Goal: Task Accomplishment & Management: Use online tool/utility

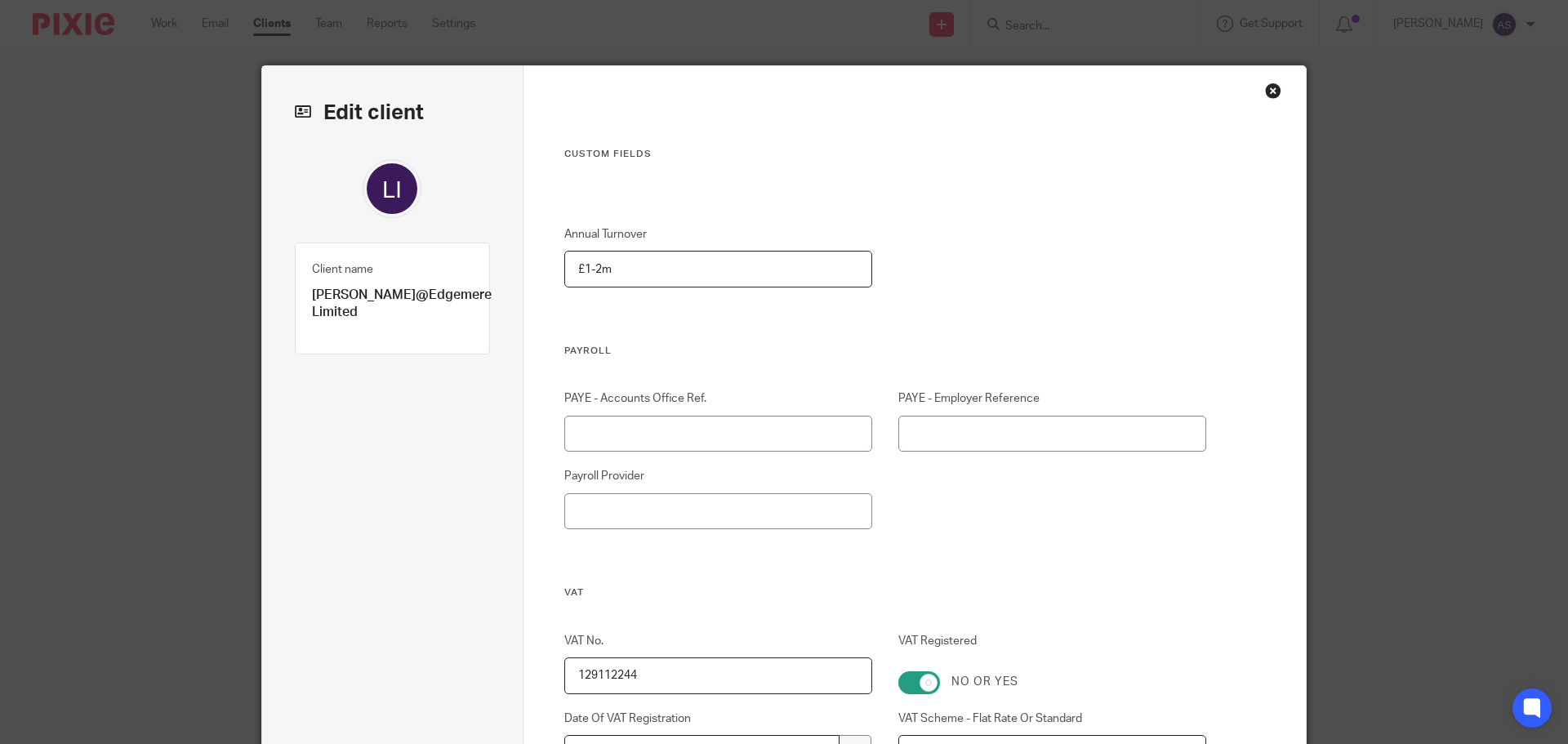
scroll to position [2792, 0]
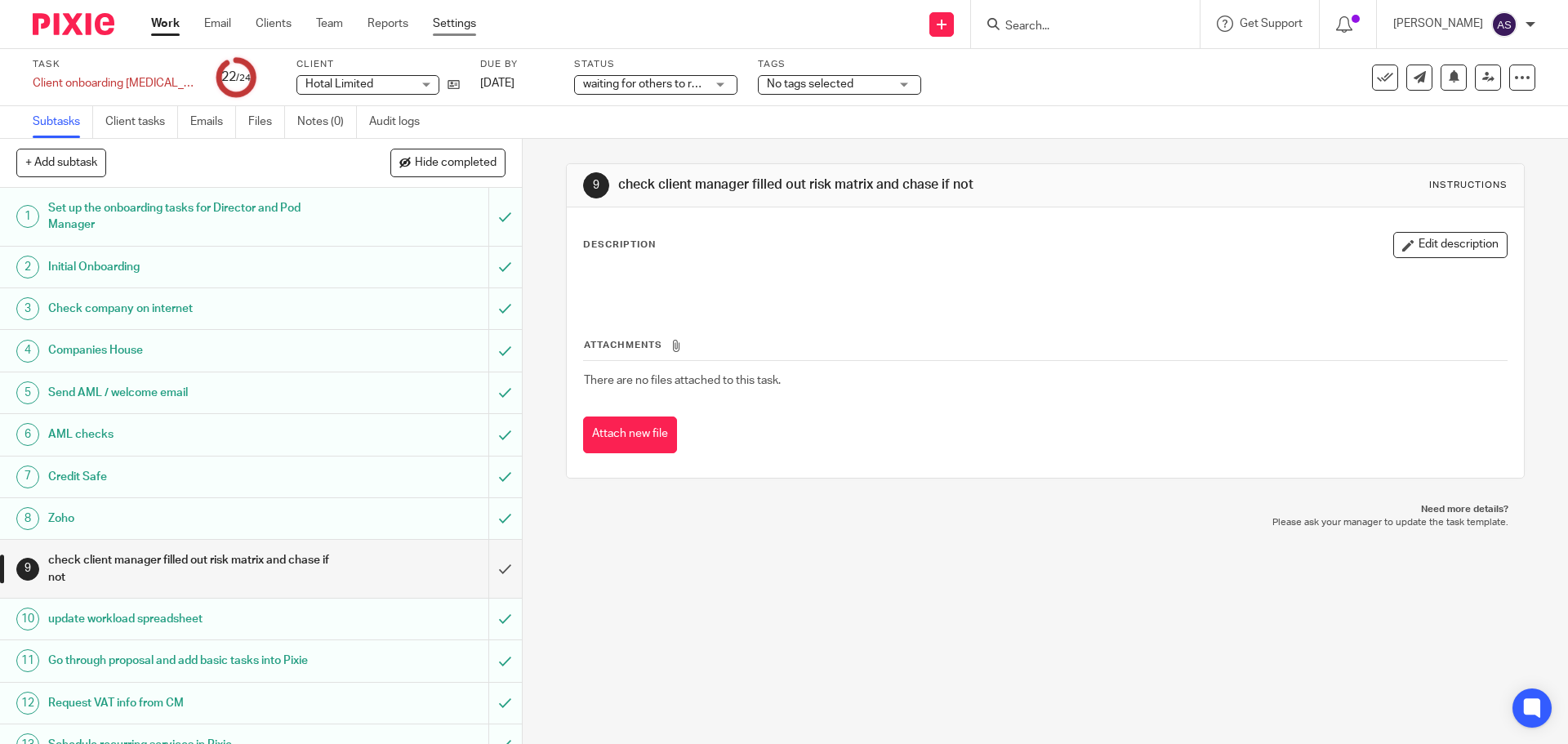
drag, startPoint x: 463, startPoint y: 18, endPoint x: 468, endPoint y: 26, distance: 9.4
click at [463, 18] on link "Settings" at bounding box center [454, 23] width 44 height 17
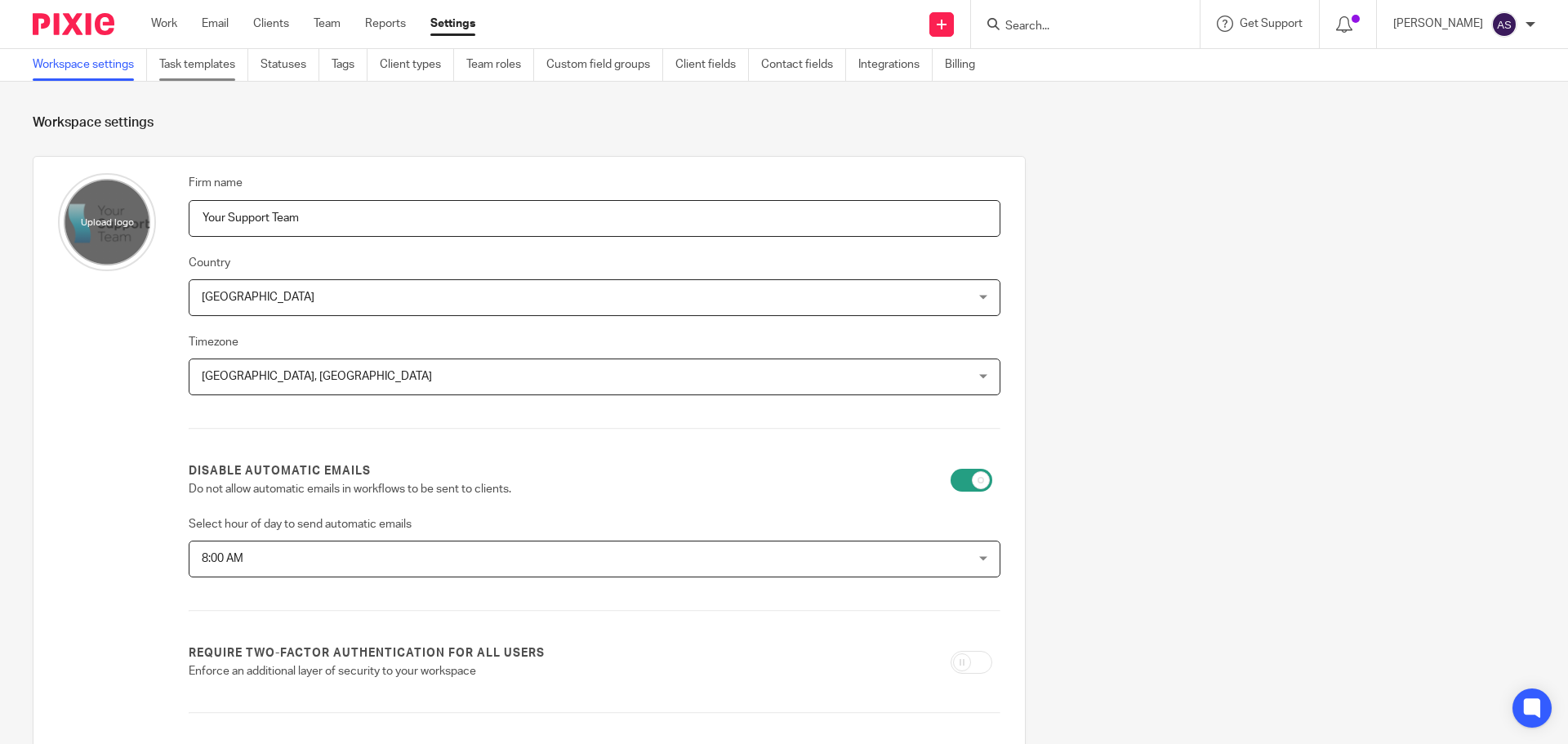
click at [194, 52] on link "Task templates" at bounding box center [204, 64] width 89 height 32
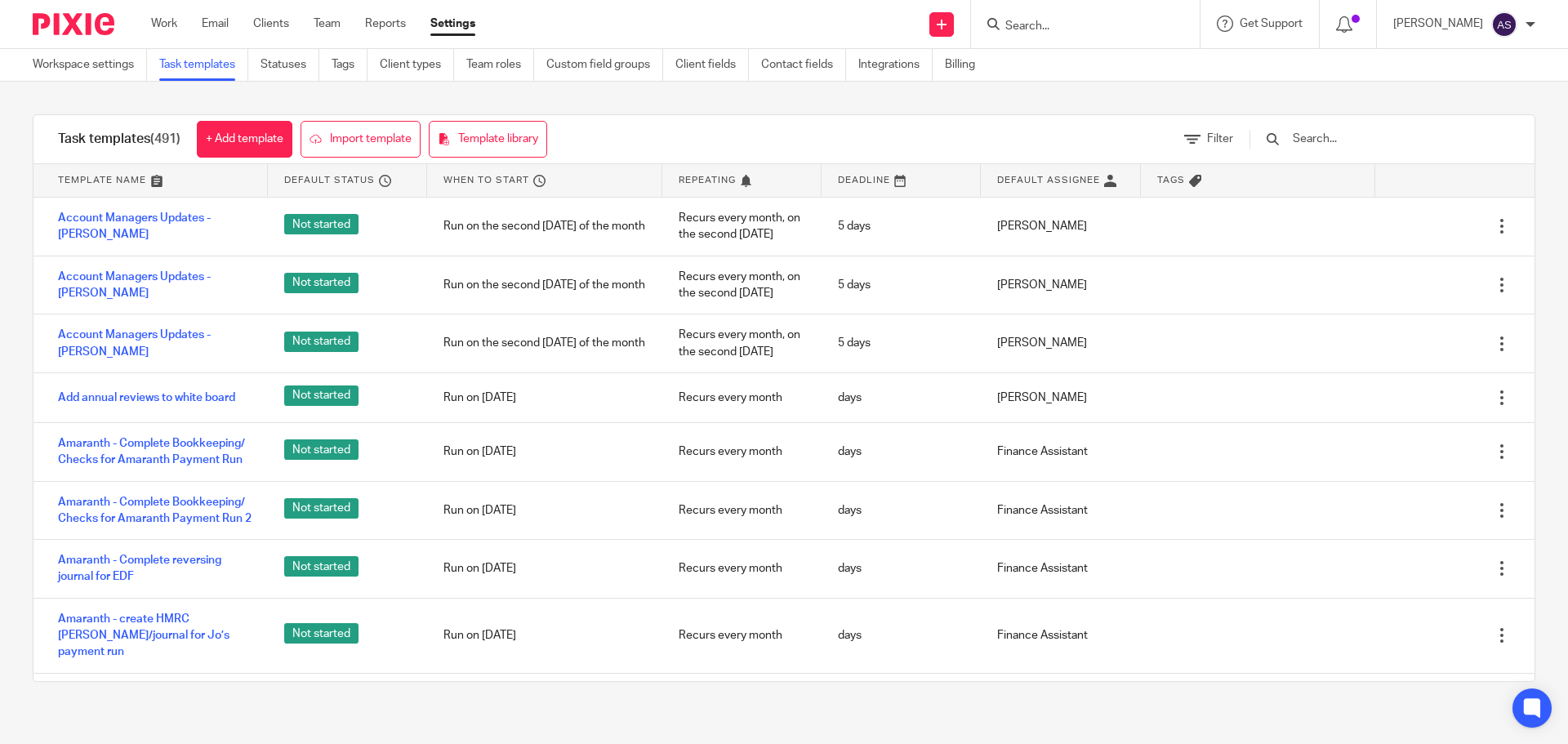
click at [1335, 144] on input "text" at bounding box center [1386, 139] width 190 height 17
type input "h"
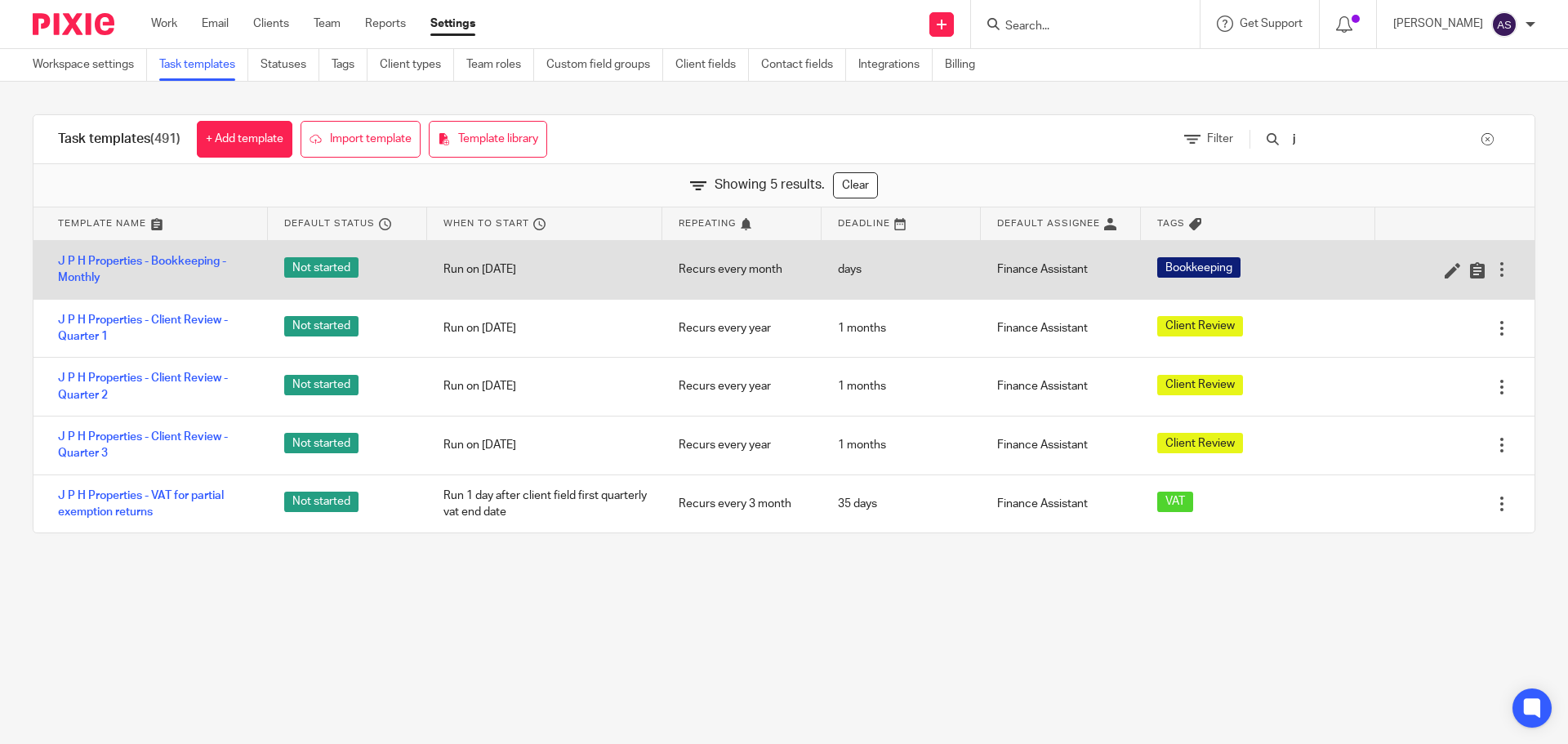
type input "j"
click at [1493, 270] on div at bounding box center [1501, 269] width 17 height 17
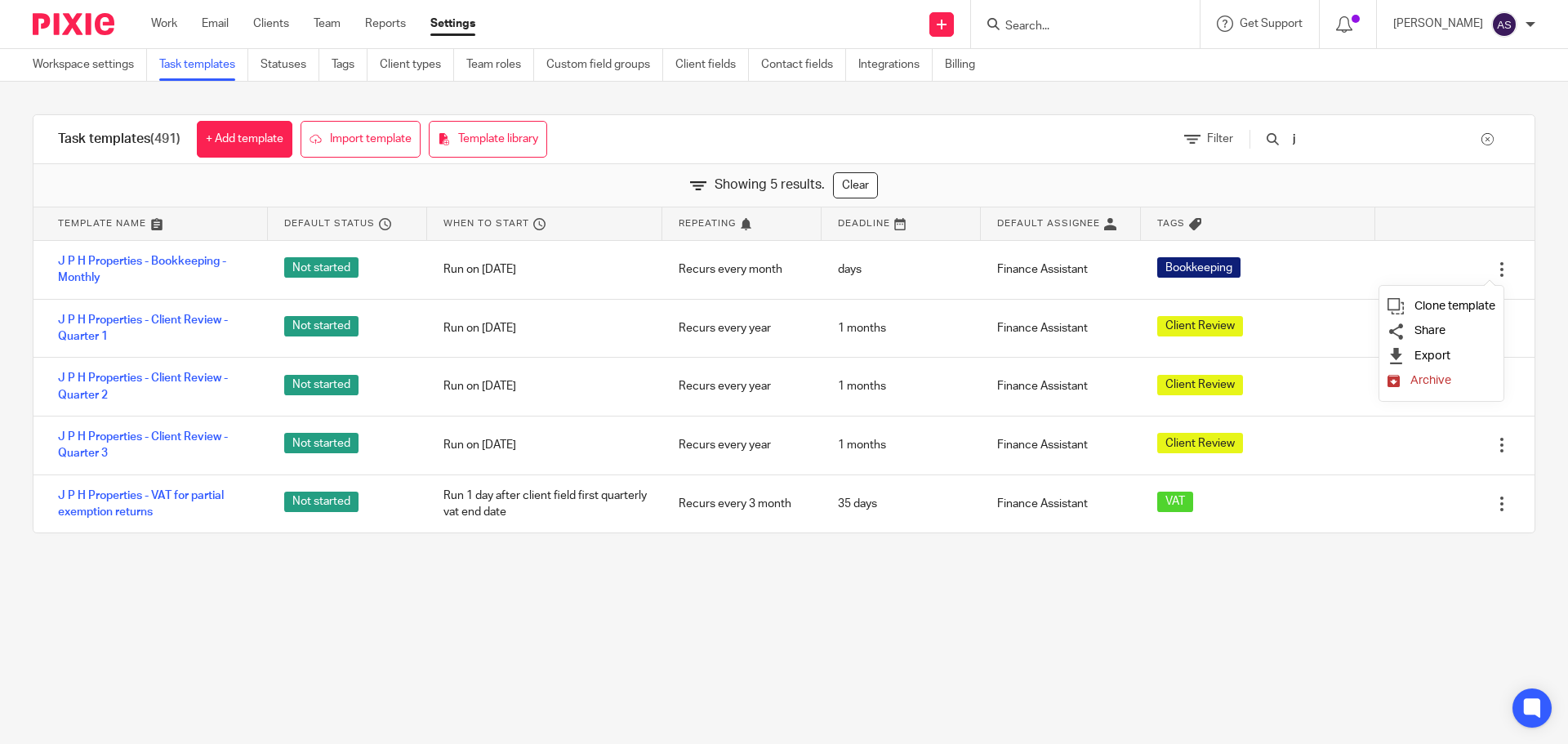
click at [1463, 305] on span "Clone template" at bounding box center [1454, 305] width 81 height 13
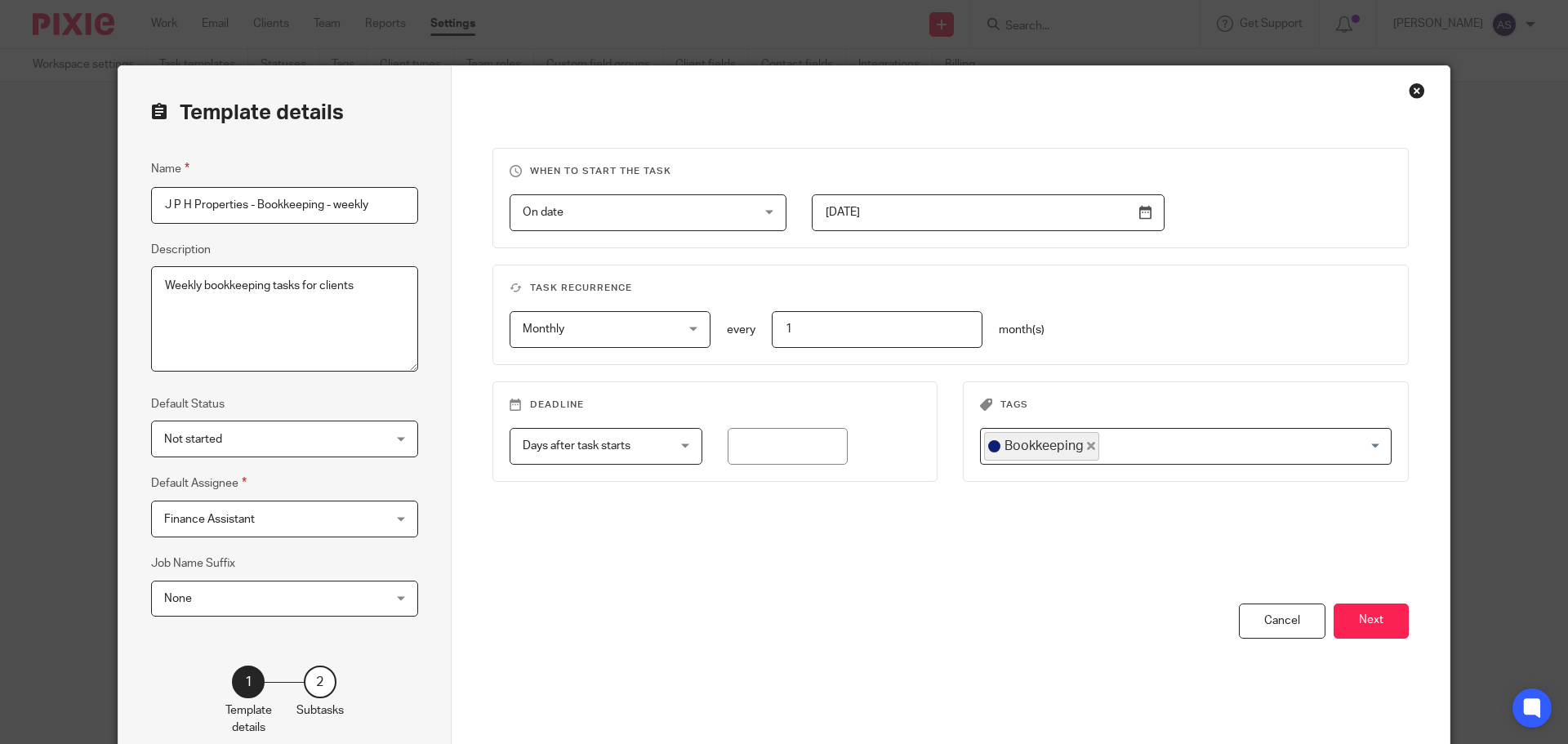
type input "J P H Properties - Bookkeeping - weekly"
click at [671, 220] on span "On date" at bounding box center [628, 212] width 211 height 34
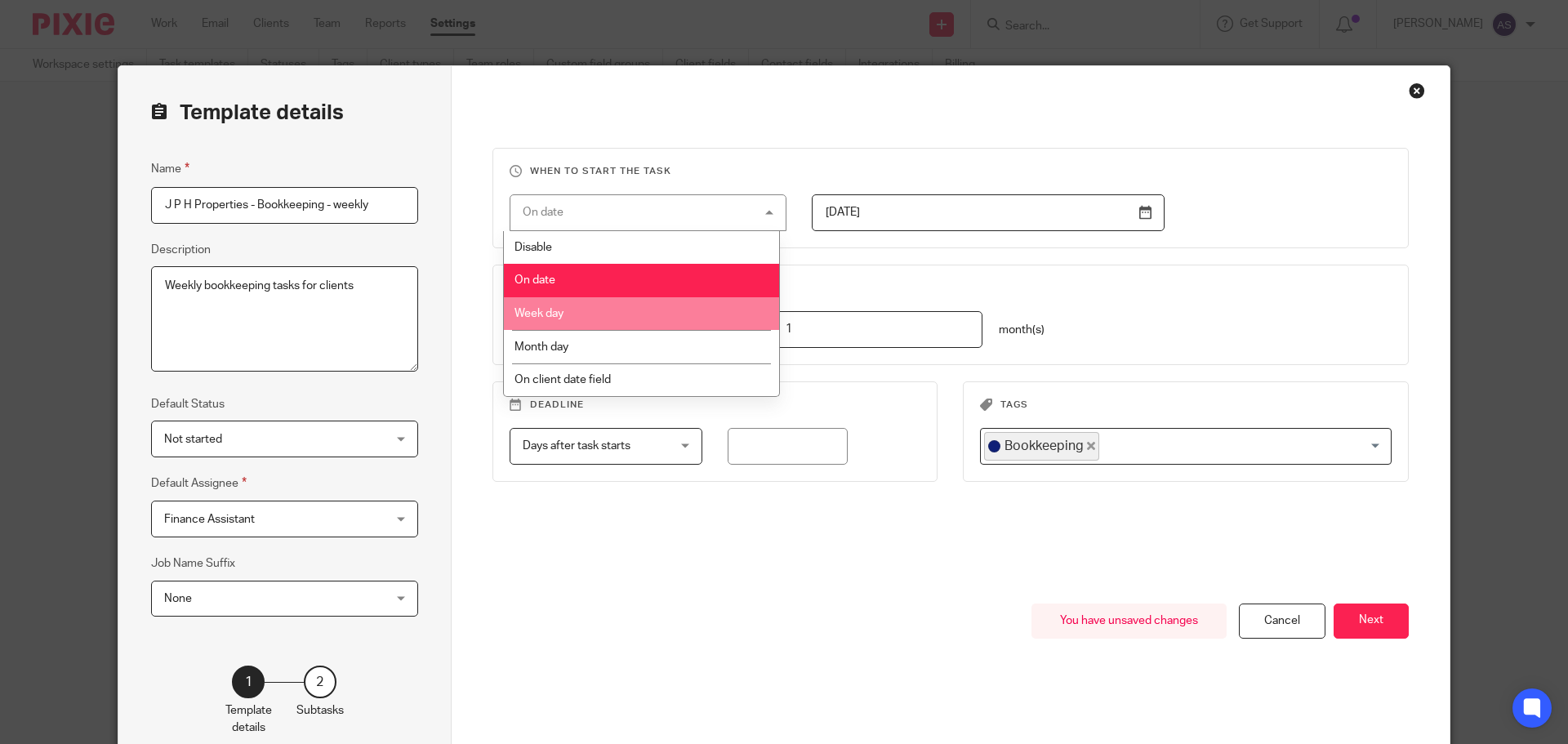
click at [653, 312] on li "Week day" at bounding box center [641, 314] width 275 height 33
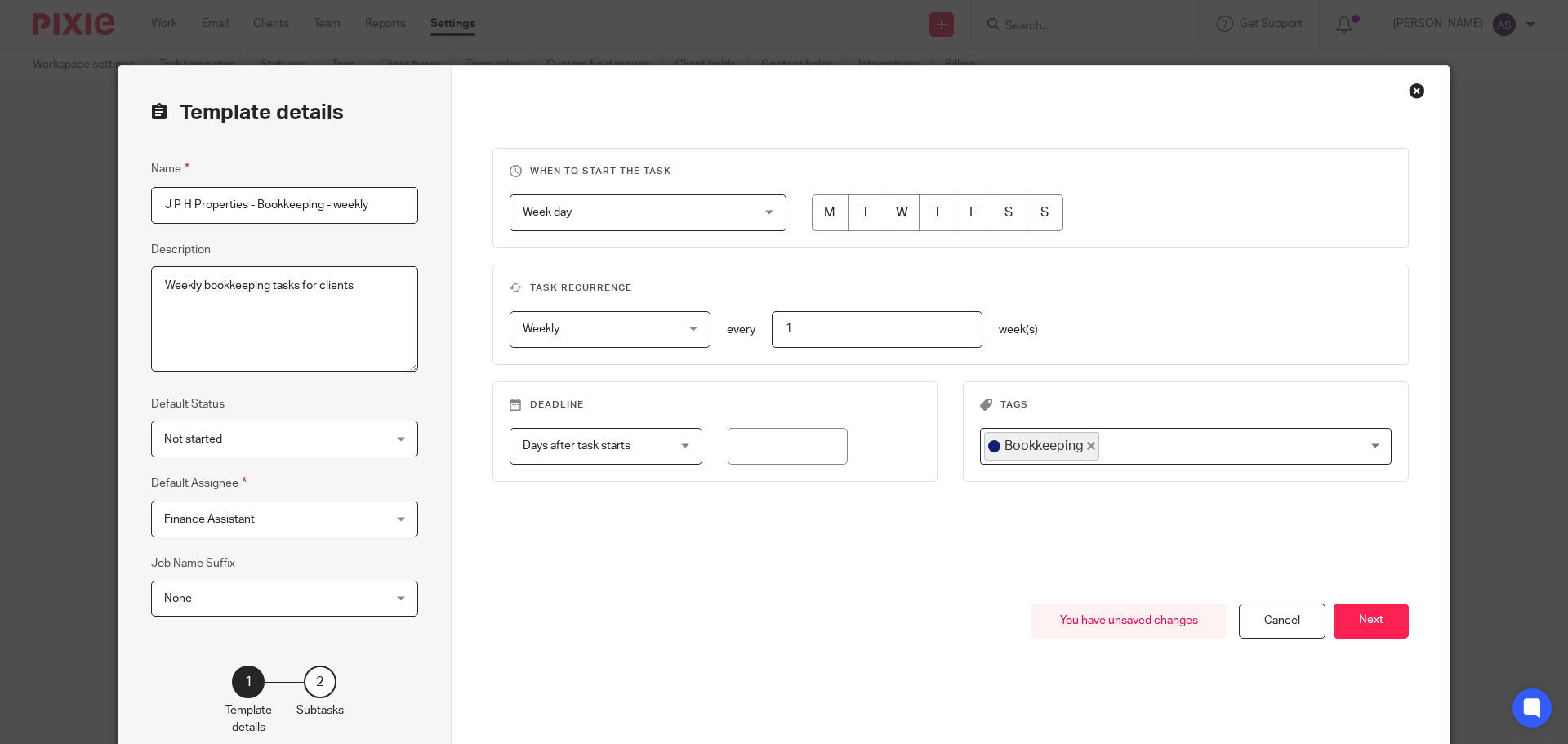
click at [819, 203] on input "radio" at bounding box center [830, 213] width 37 height 37
radio input "true"
click at [1360, 627] on button "Next" at bounding box center [1371, 621] width 75 height 35
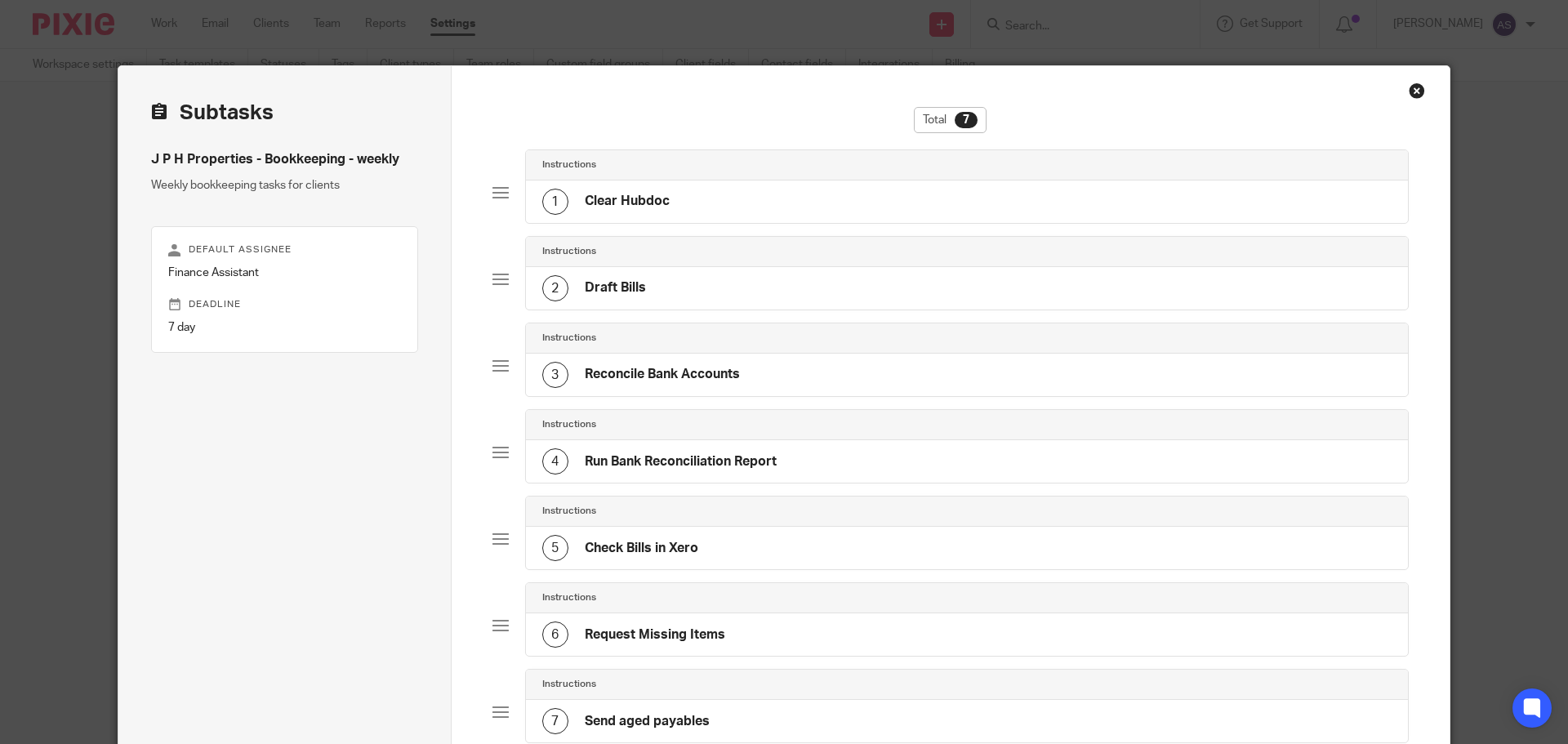
click at [648, 377] on h4 "Reconcile Bank Accounts" at bounding box center [663, 375] width 155 height 17
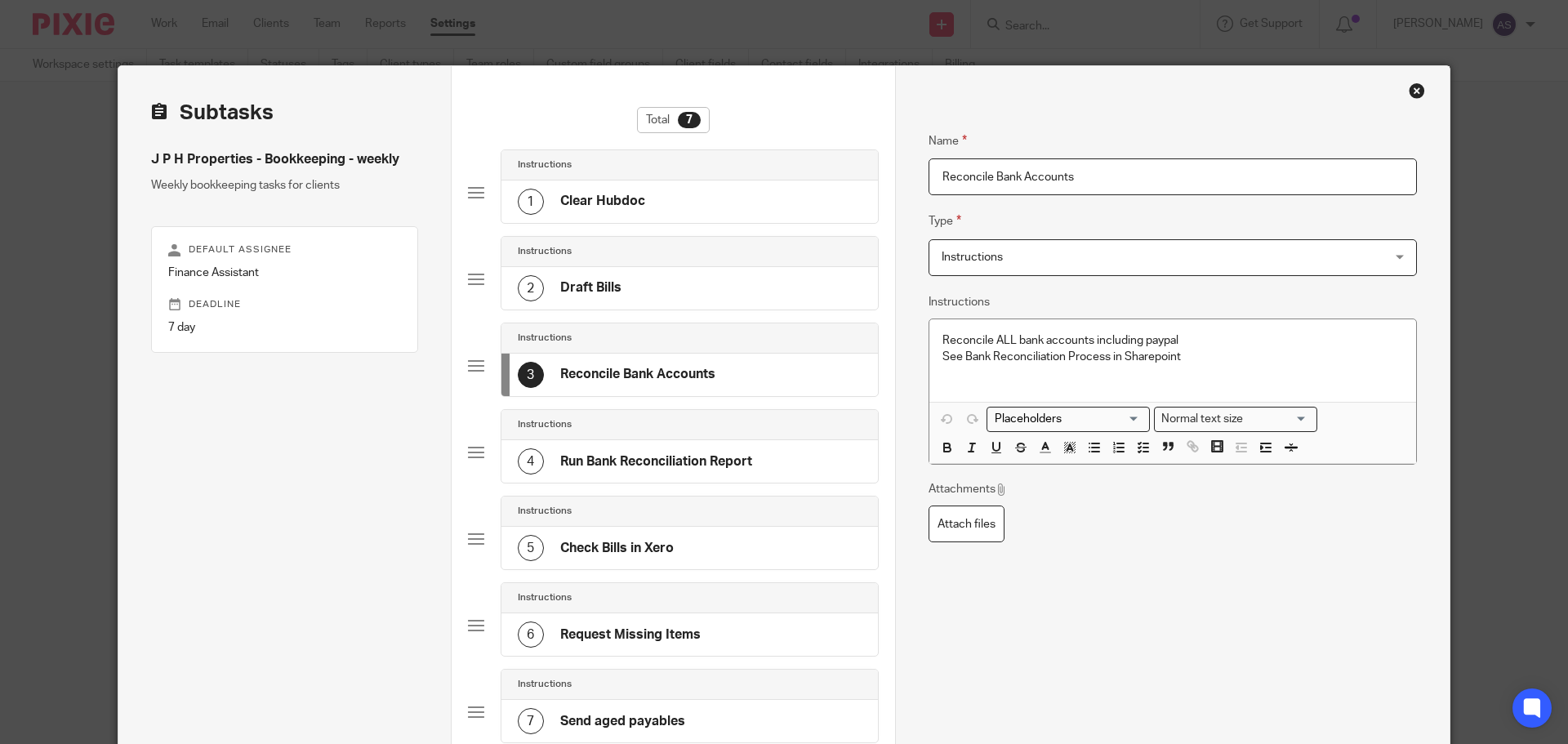
drag, startPoint x: 1177, startPoint y: 357, endPoint x: 1201, endPoint y: 364, distance: 25.0
click at [932, 338] on div "Reconcile ALL bank accounts including paypal See Bank Reconciliation Process in…" at bounding box center [1173, 360] width 487 height 83
copy div "Reconcile ALL bank accounts including paypal See Bank Reconciliation Process in…"
click at [1206, 362] on p "See Bank Reconciliation Process in Sharepoint" at bounding box center [1173, 356] width 460 height 17
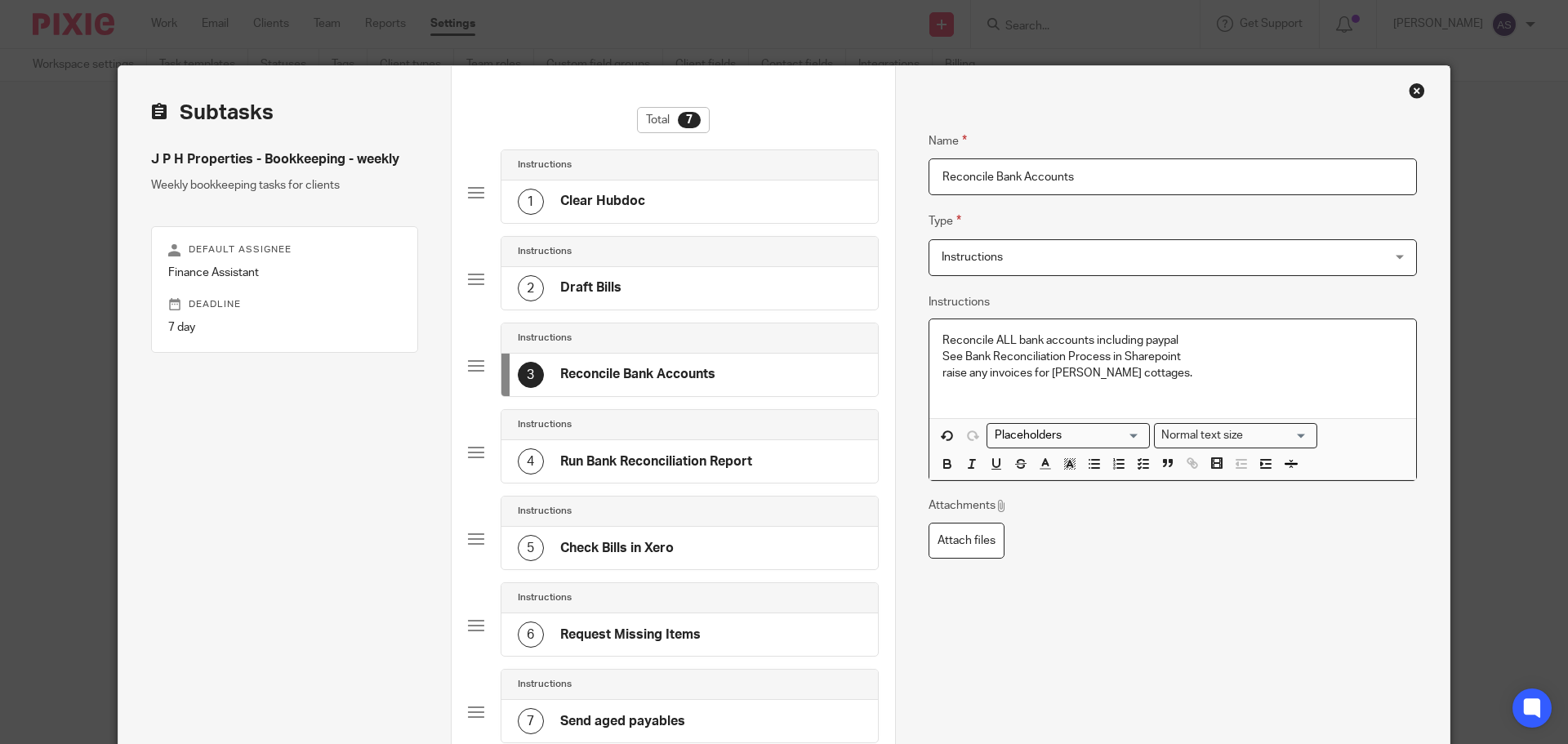
click at [942, 371] on p "raise any invoices for Sykes cottages." at bounding box center [1173, 373] width 460 height 17
drag, startPoint x: 933, startPoint y: 339, endPoint x: 1169, endPoint y: 381, distance: 239.7
click at [1169, 381] on div "Reconcile ALL bank accounts including paypal See Bank Reconciliation Process in…" at bounding box center [1173, 369] width 487 height 99
click at [1143, 459] on line "button" at bounding box center [1145, 459] width 5 height 0
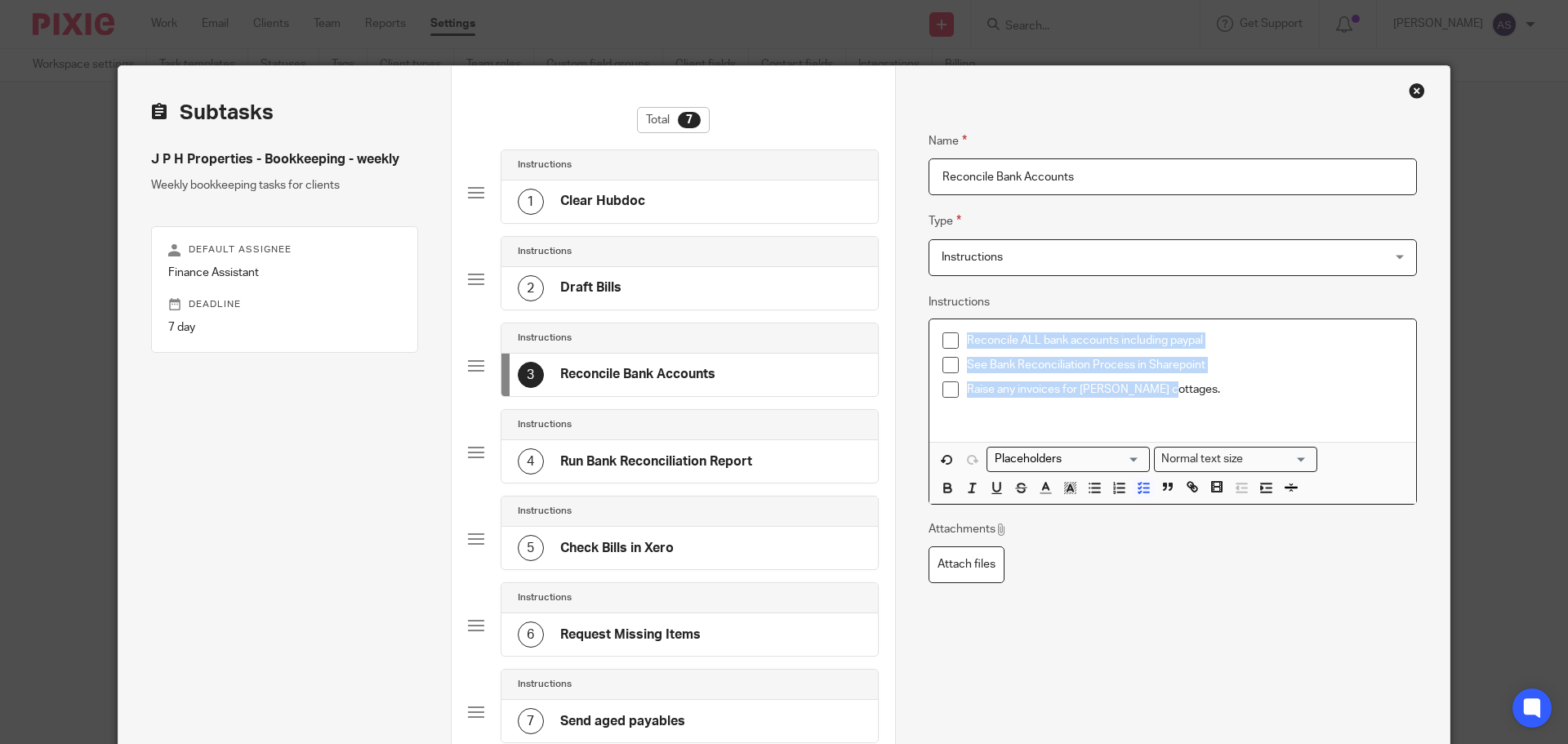
click at [1175, 389] on p "Raise any invoices for Sykes cottages." at bounding box center [1184, 389] width 436 height 17
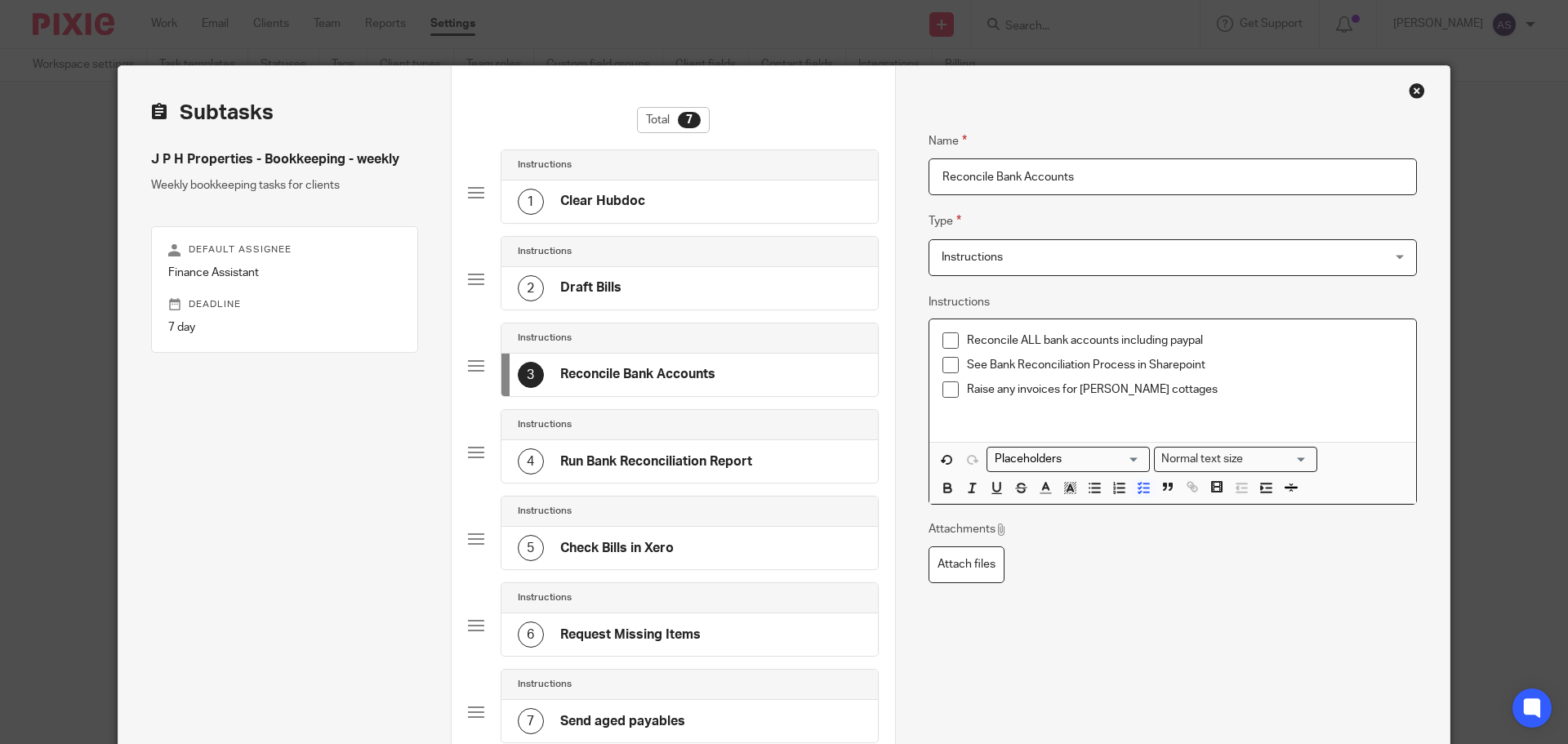
scroll to position [224, 0]
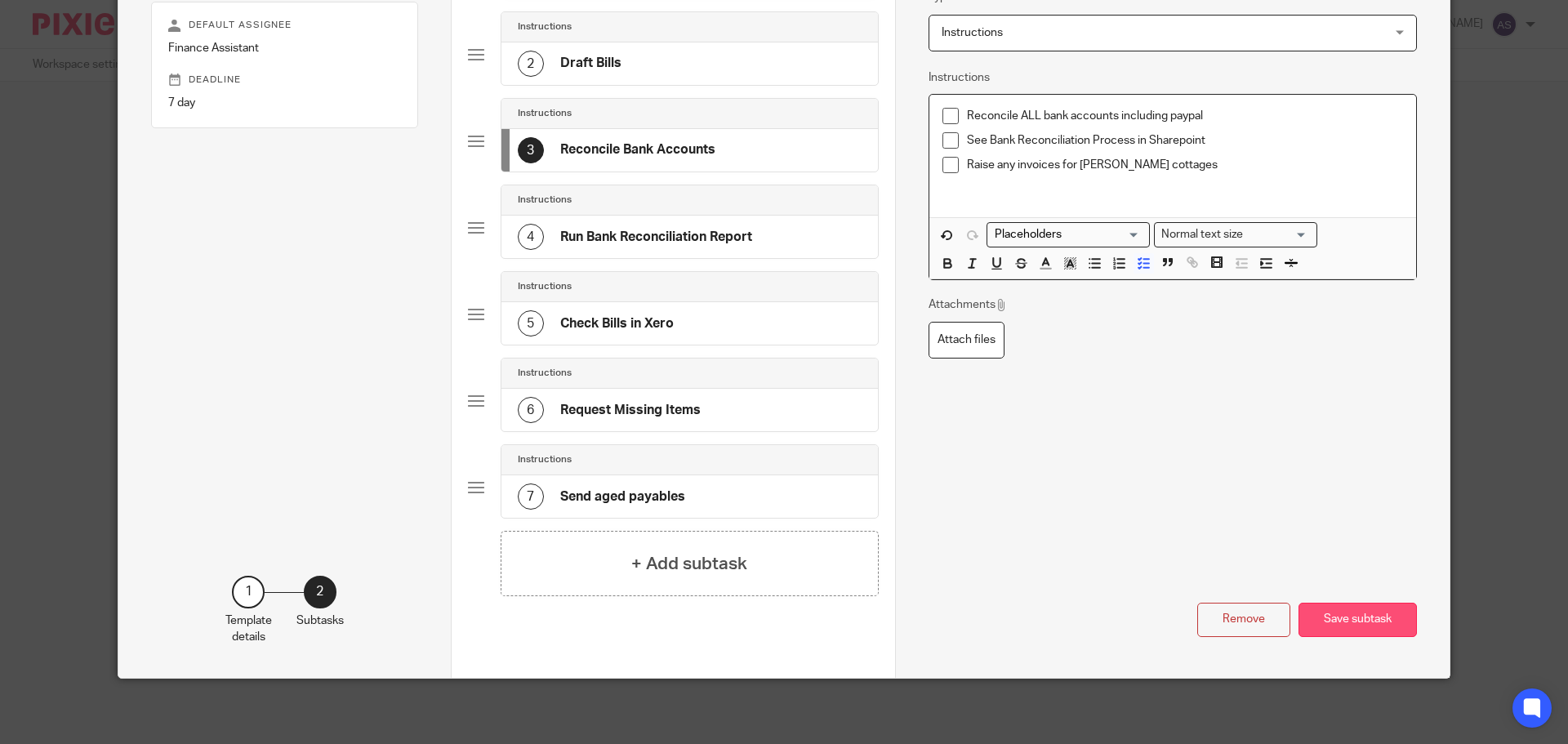
click at [1334, 618] on button "Save subtask" at bounding box center [1357, 620] width 119 height 35
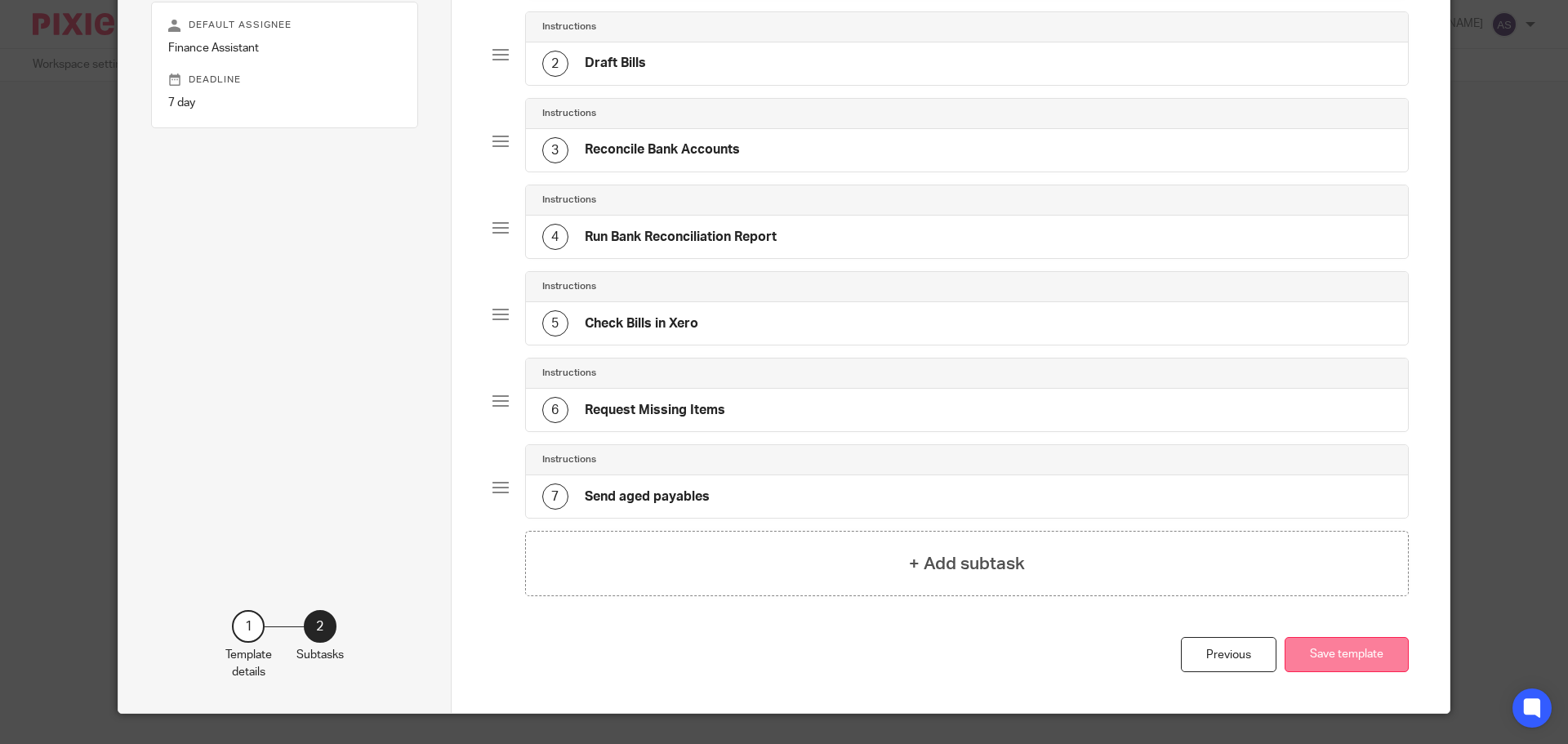
click at [1351, 648] on button "Save template" at bounding box center [1346, 655] width 124 height 35
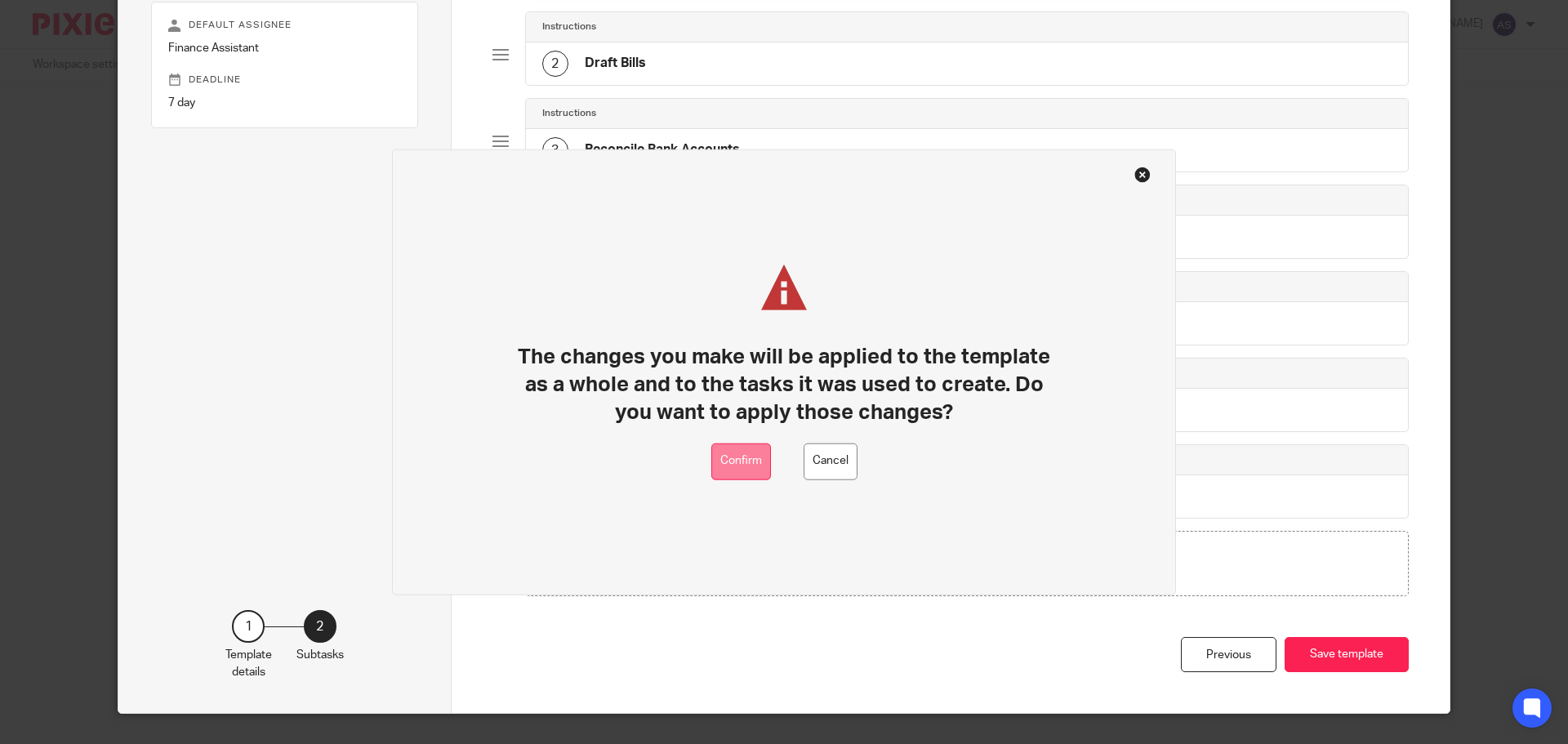
click at [747, 458] on button "Confirm" at bounding box center [740, 461] width 59 height 37
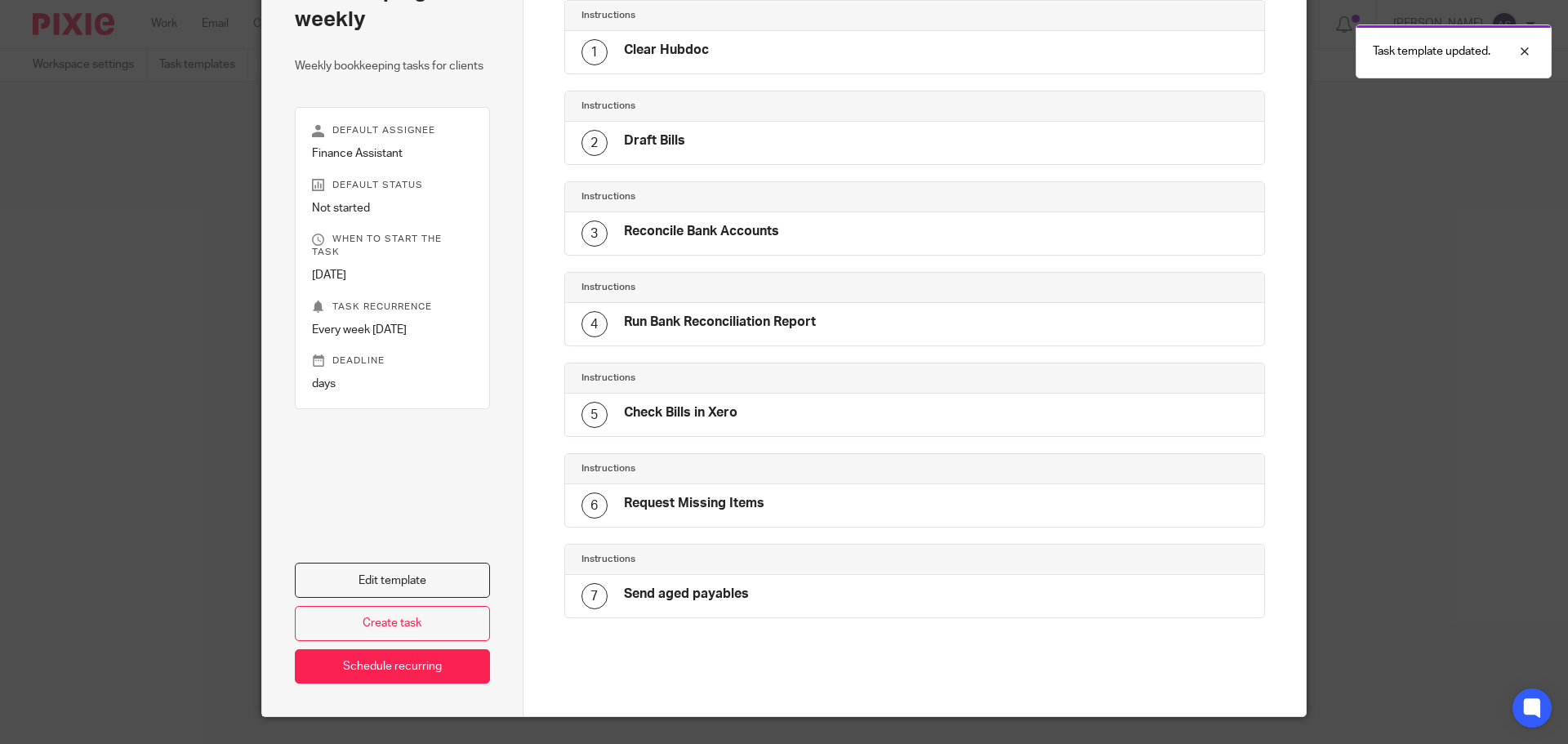
scroll to position [187, 0]
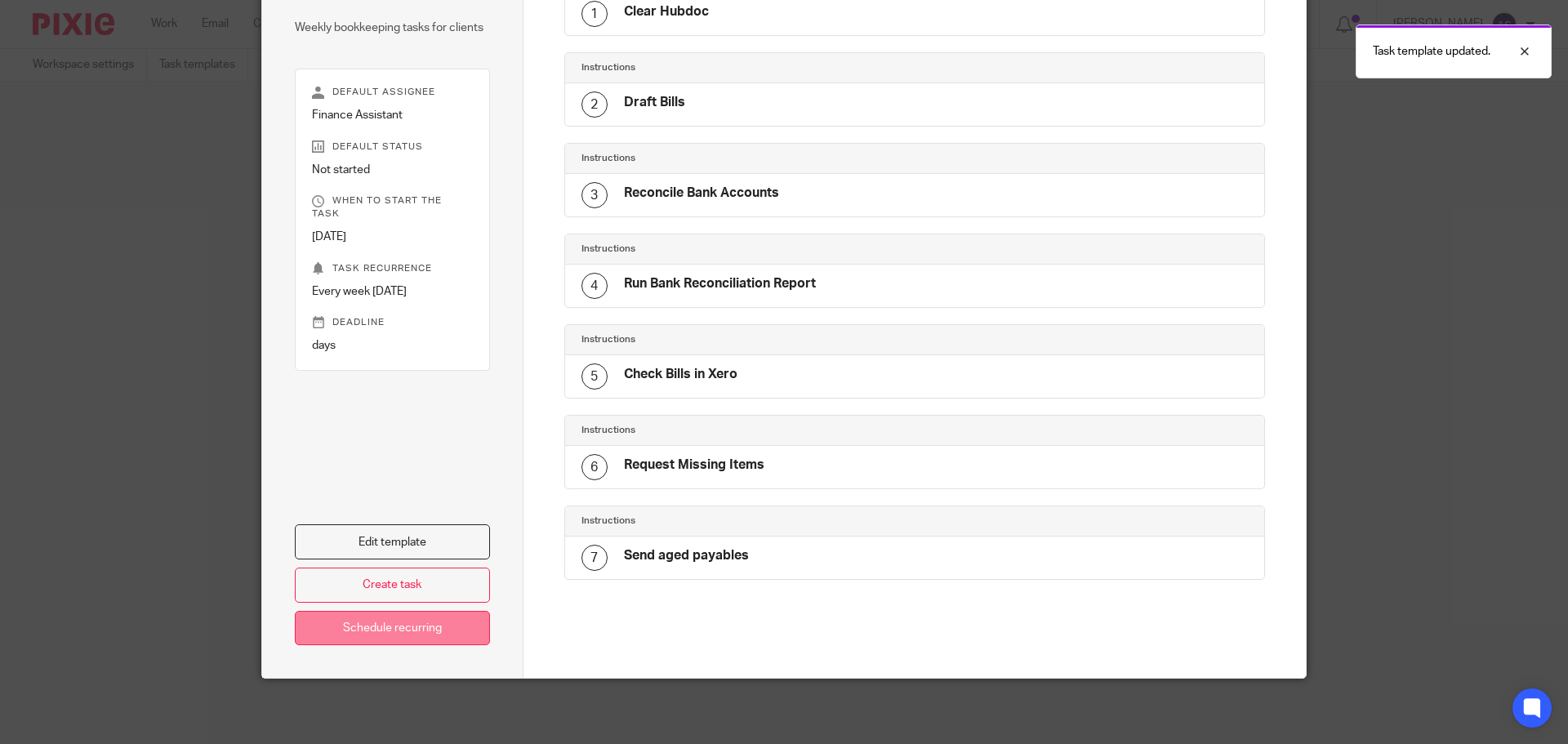
click at [424, 619] on link "Schedule recurring" at bounding box center [392, 628] width 195 height 35
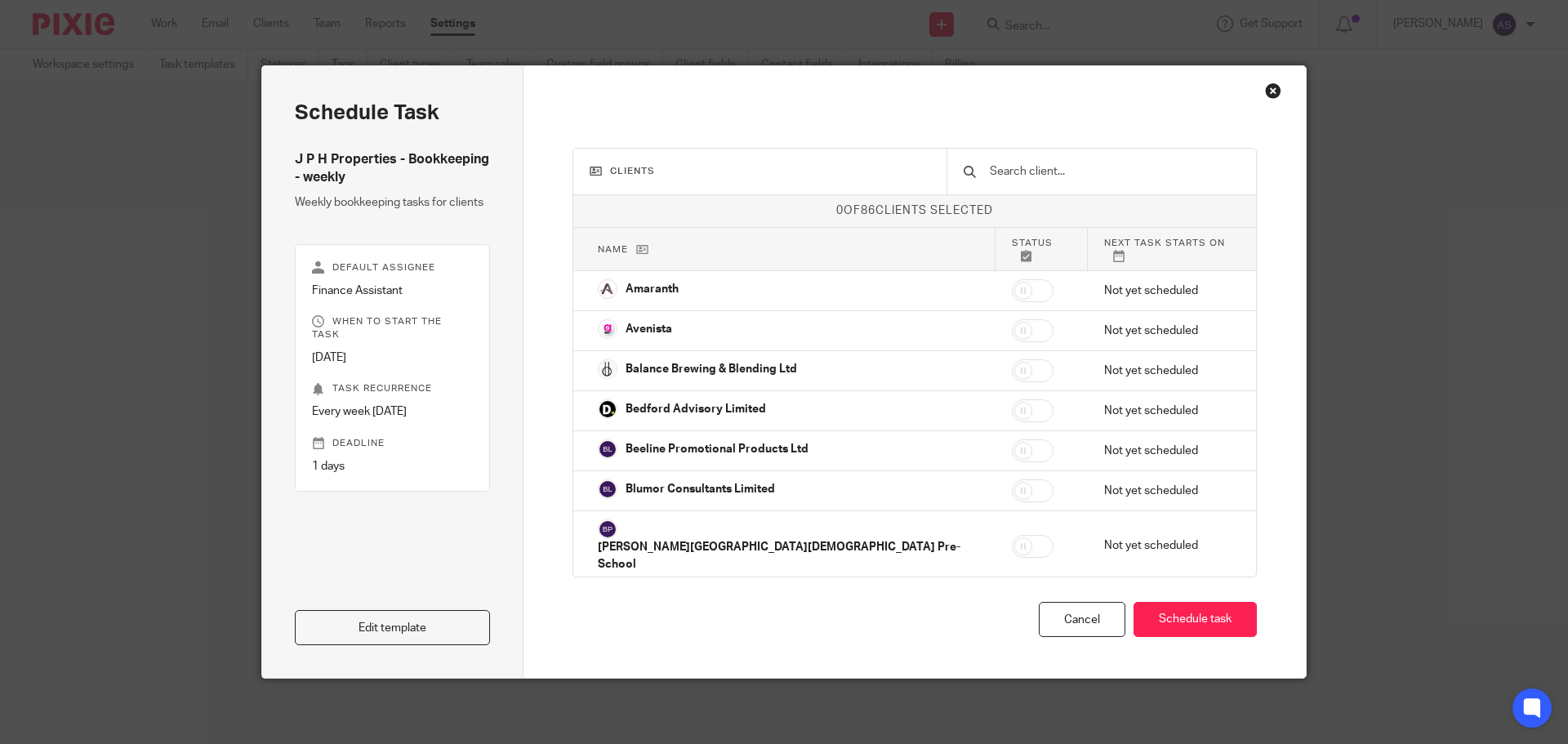
click at [1007, 173] on input "text" at bounding box center [1113, 171] width 252 height 17
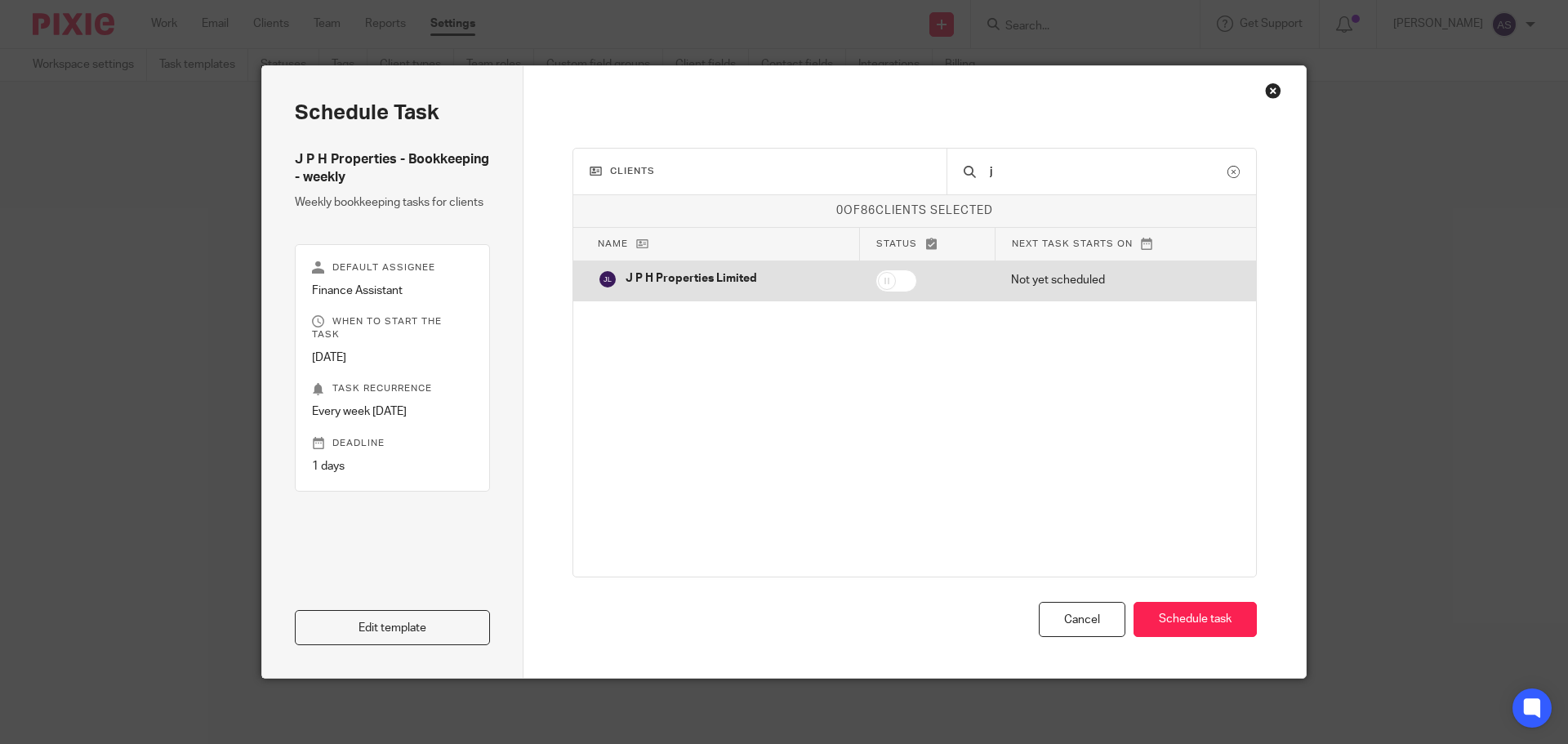
type input "j"
click at [891, 285] on input "checkbox" at bounding box center [896, 281] width 42 height 23
checkbox input "true"
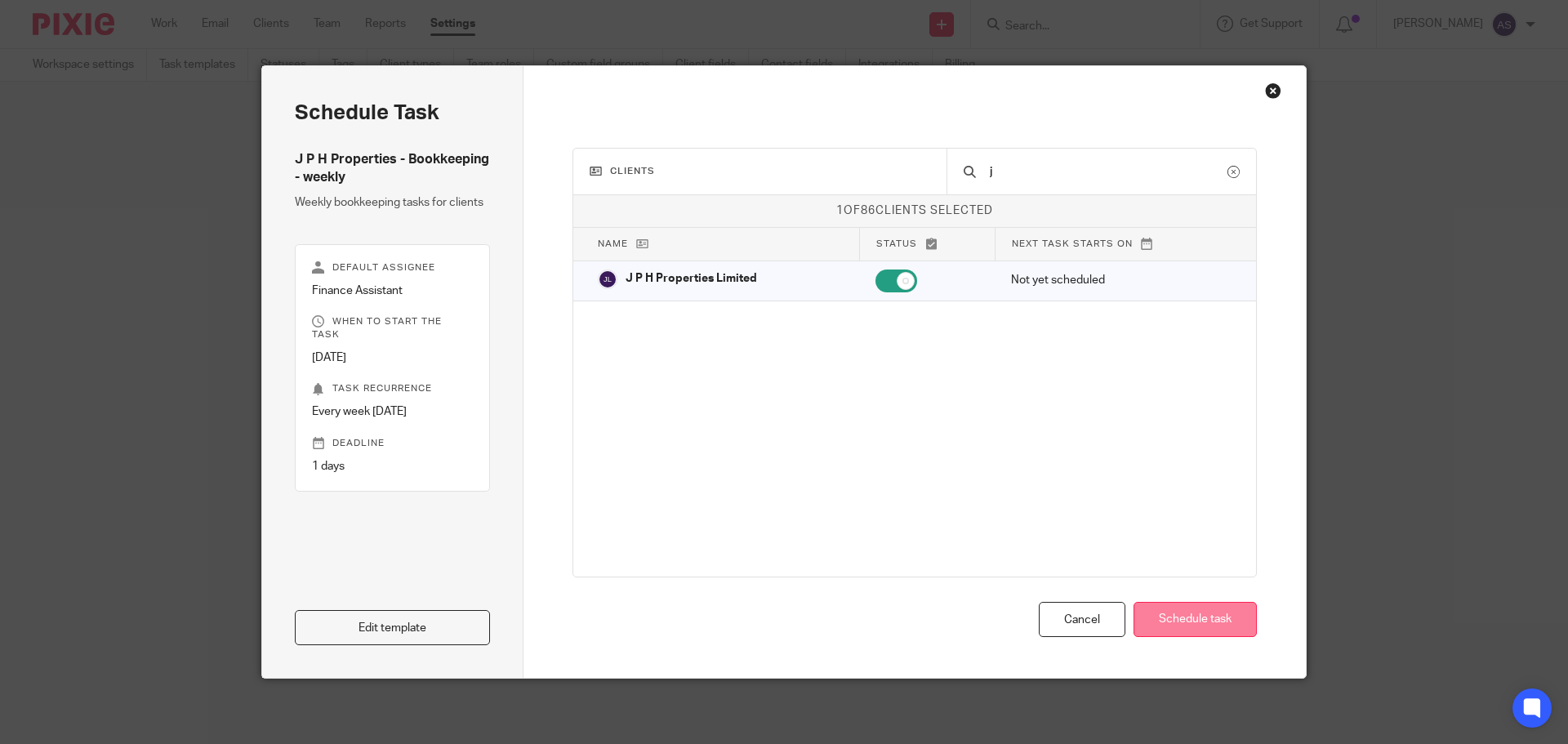
click at [1208, 622] on button "Schedule task" at bounding box center [1195, 619] width 123 height 35
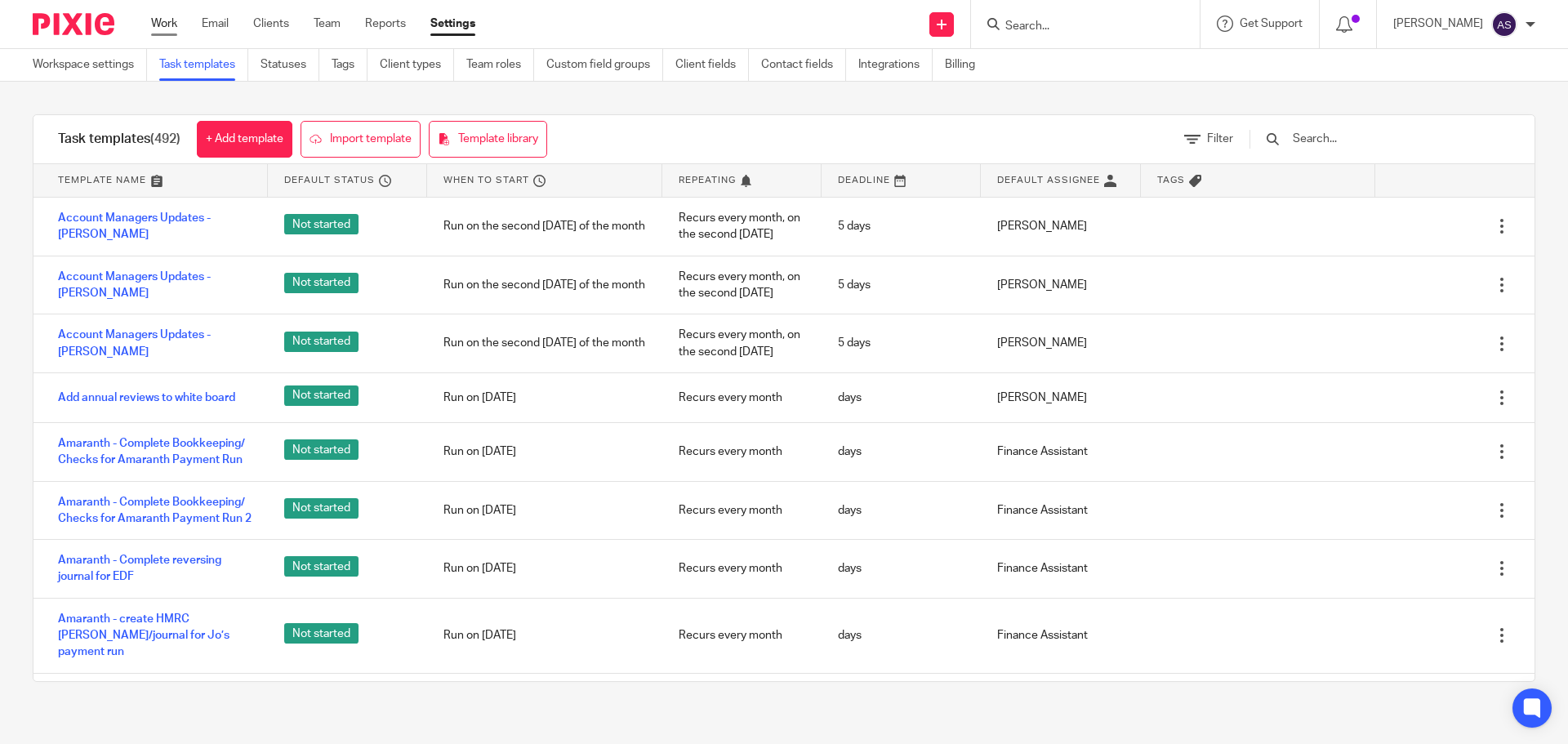
click at [174, 21] on link "Work" at bounding box center [163, 23] width 26 height 17
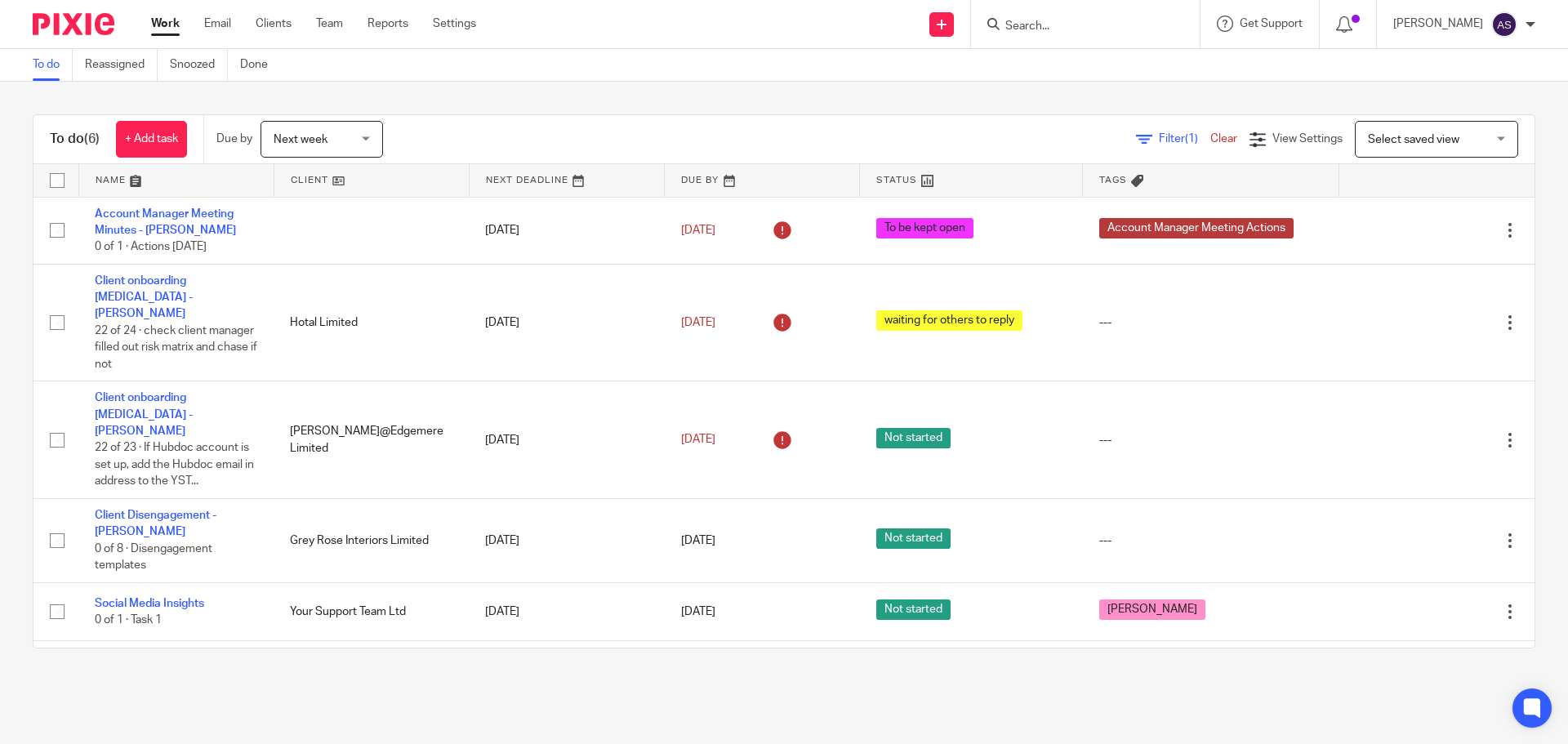
click at [635, 100] on div "To do (6) + Add task Due by Next week Next week [DATE] [DATE] This week Next we…" at bounding box center [784, 381] width 1568 height 599
